Goal: Check status

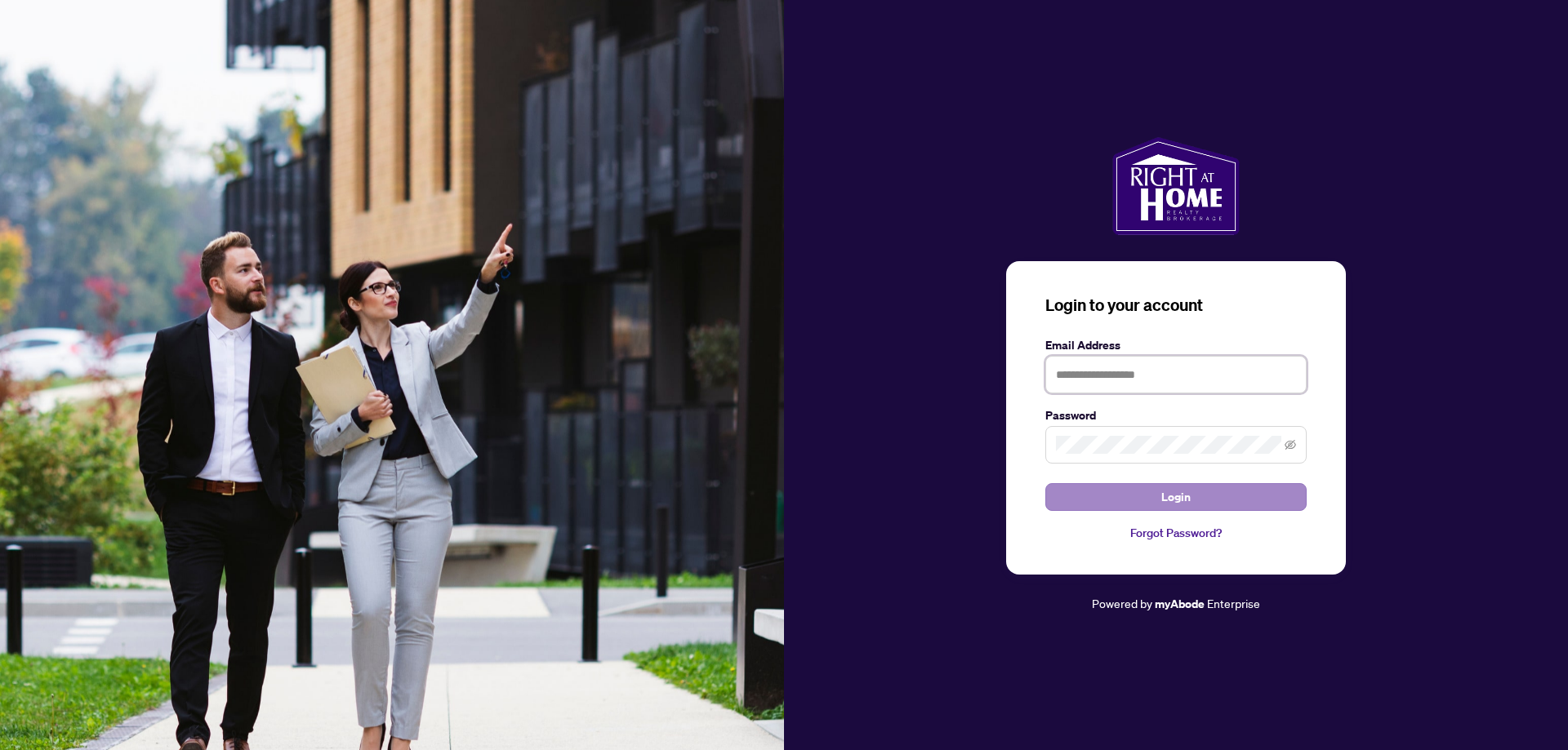
type input "**********"
click at [1186, 496] on span "Login" at bounding box center [1176, 497] width 29 height 26
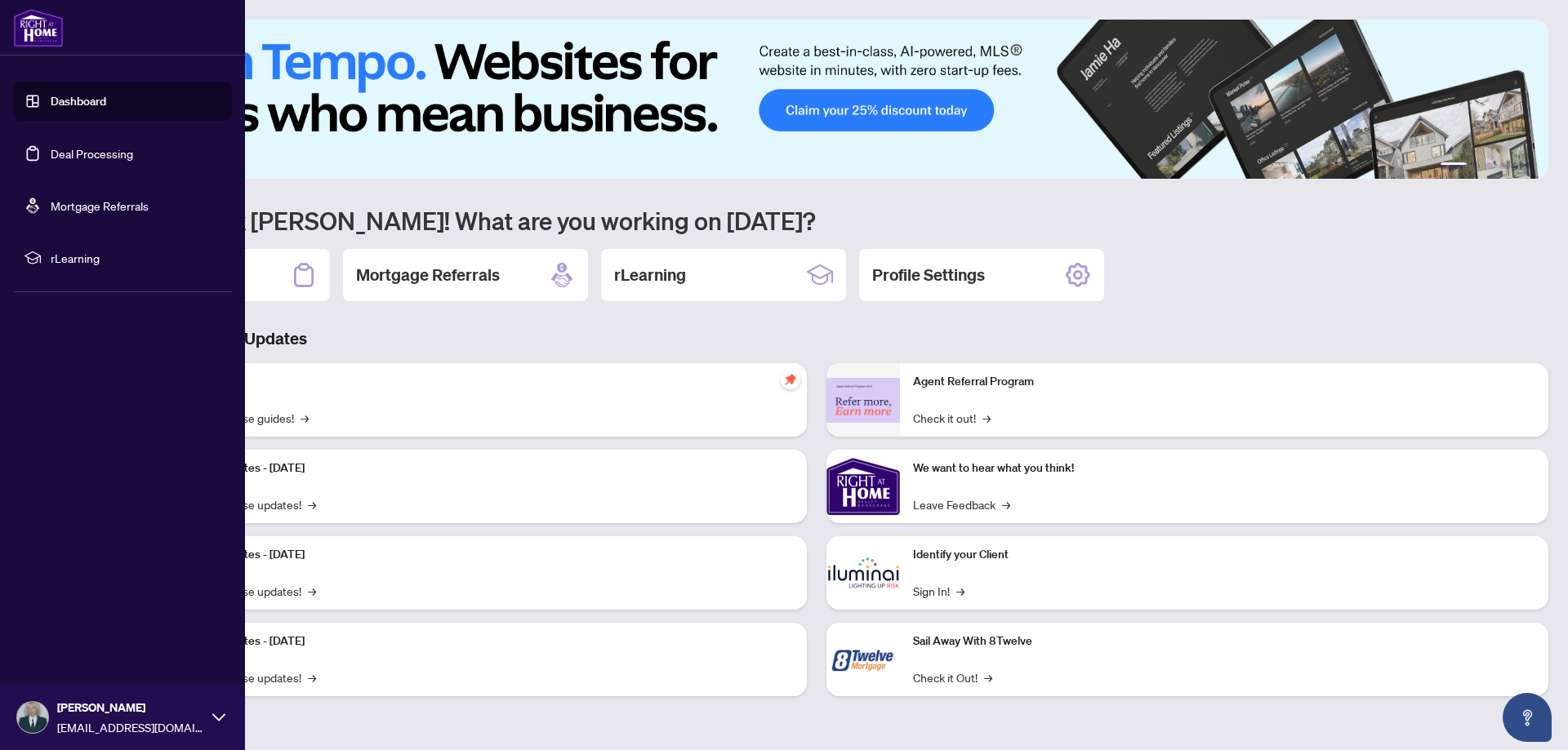
click at [62, 149] on link "Deal Processing" at bounding box center [91, 153] width 83 height 15
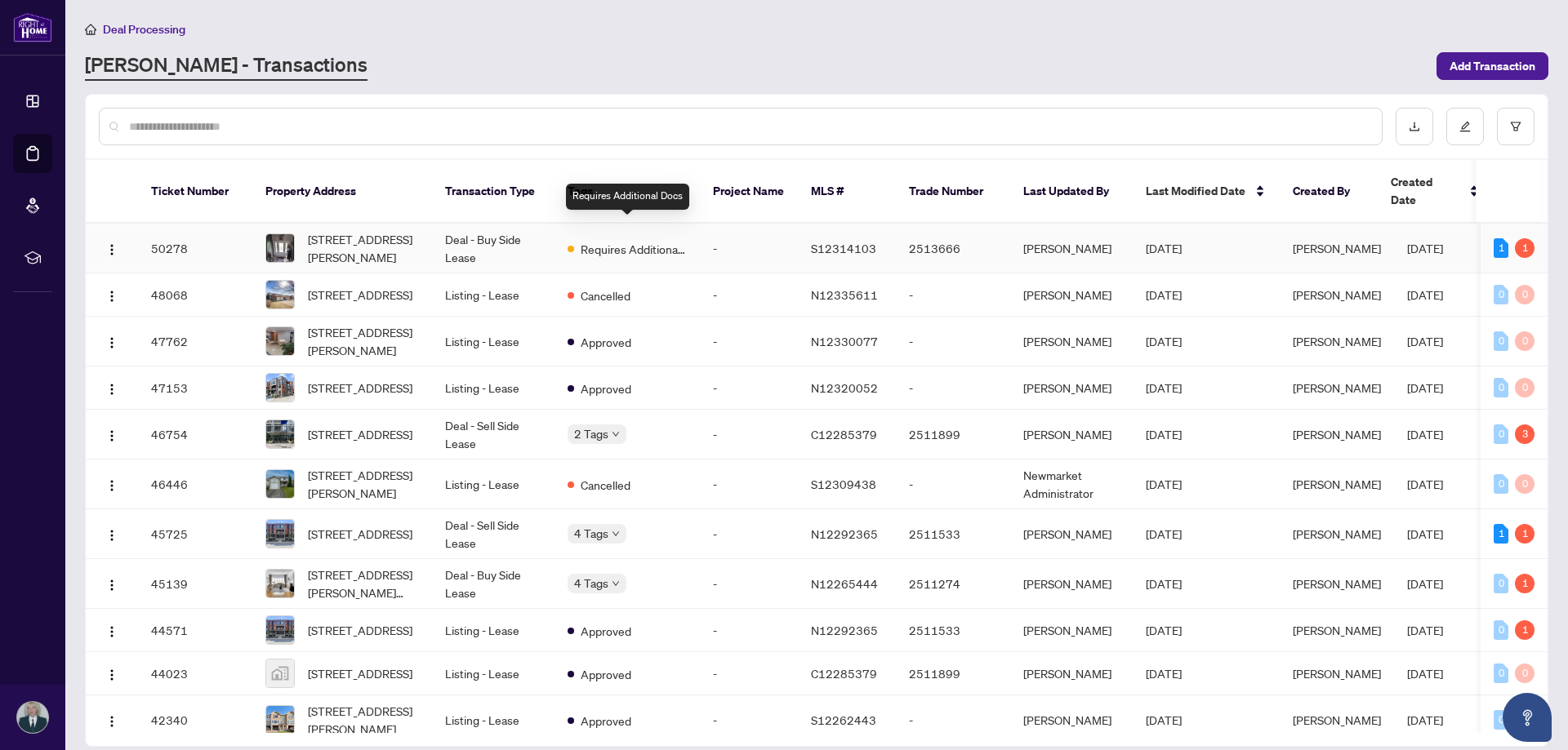
click at [621, 240] on span "Requires Additional Docs" at bounding box center [633, 248] width 106 height 18
